Goal: Navigation & Orientation: Find specific page/section

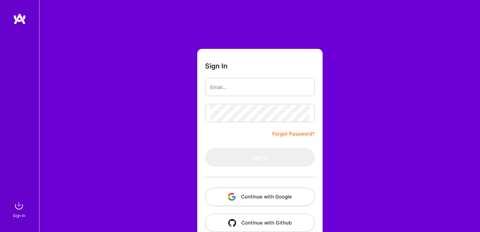
click at [238, 100] on form "Sign In Forgot Password? Sign In Continue with Google Continue with Github" at bounding box center [259, 144] width 125 height 191
click at [238, 91] on input "email" at bounding box center [259, 87] width 99 height 17
type input "[EMAIL_ADDRESS][DOMAIN_NAME]"
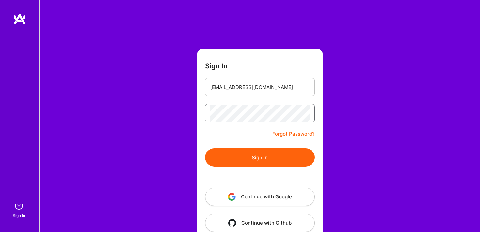
click at [205, 148] on button "Sign In" at bounding box center [260, 157] width 110 height 18
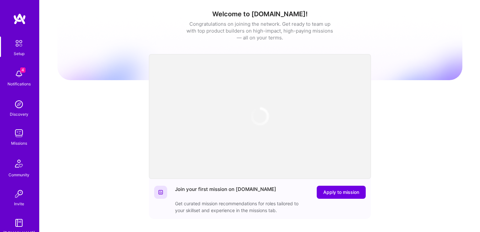
click at [18, 109] on img at bounding box center [18, 104] width 13 height 13
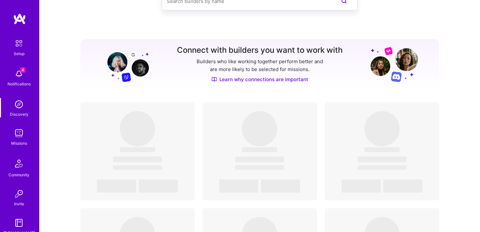
scroll to position [97, 0]
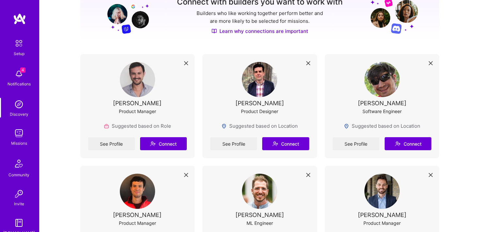
click at [21, 132] on img at bounding box center [18, 133] width 13 height 13
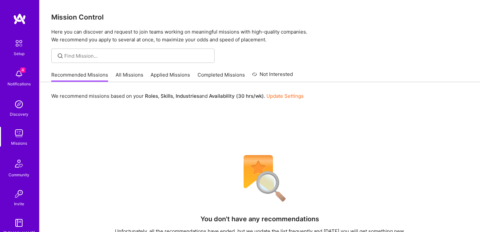
click at [131, 76] on link "All Missions" at bounding box center [130, 76] width 28 height 11
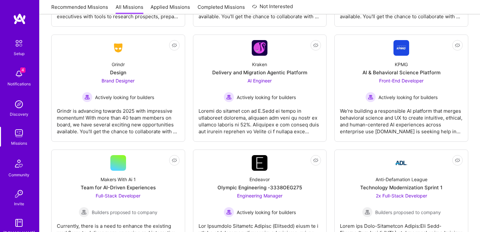
scroll to position [1923, 0]
